Goal: Task Accomplishment & Management: Manage account settings

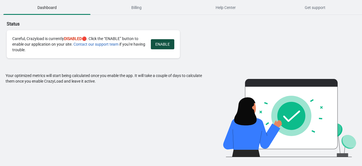
click at [166, 47] on button "ENABLE" at bounding box center [162, 44] width 23 height 10
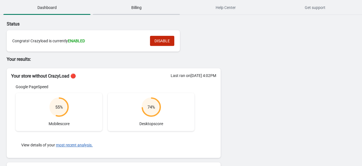
click at [158, 5] on span "Billing" at bounding box center [136, 8] width 87 height 10
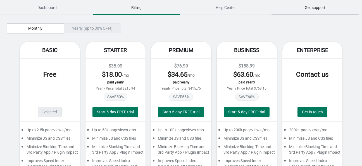
click at [298, 6] on span "Get support" at bounding box center [314, 8] width 87 height 10
